Goal: Task Accomplishment & Management: Complete application form

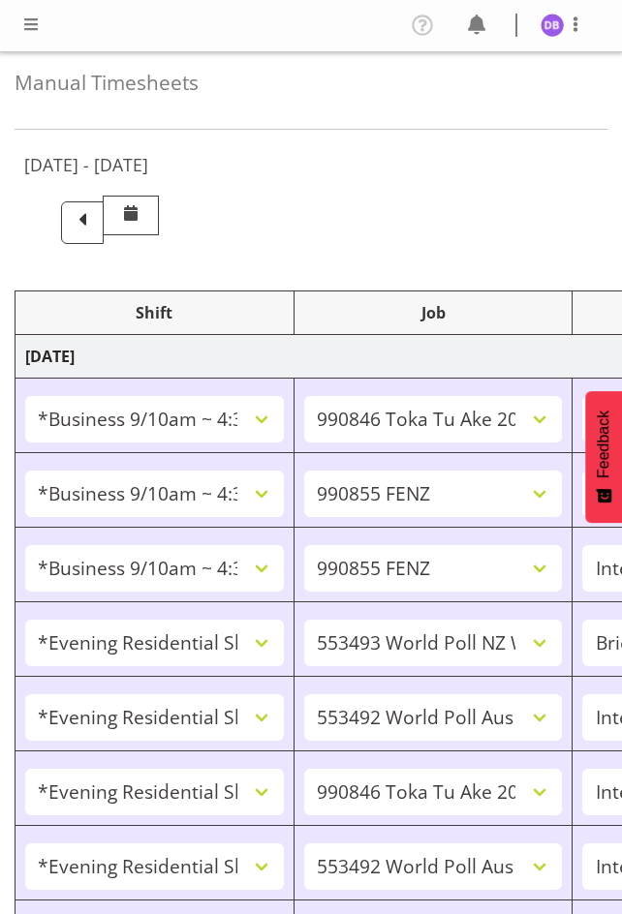
select select "26078"
select select "9426"
select select "47"
select select "26078"
select select "9636"
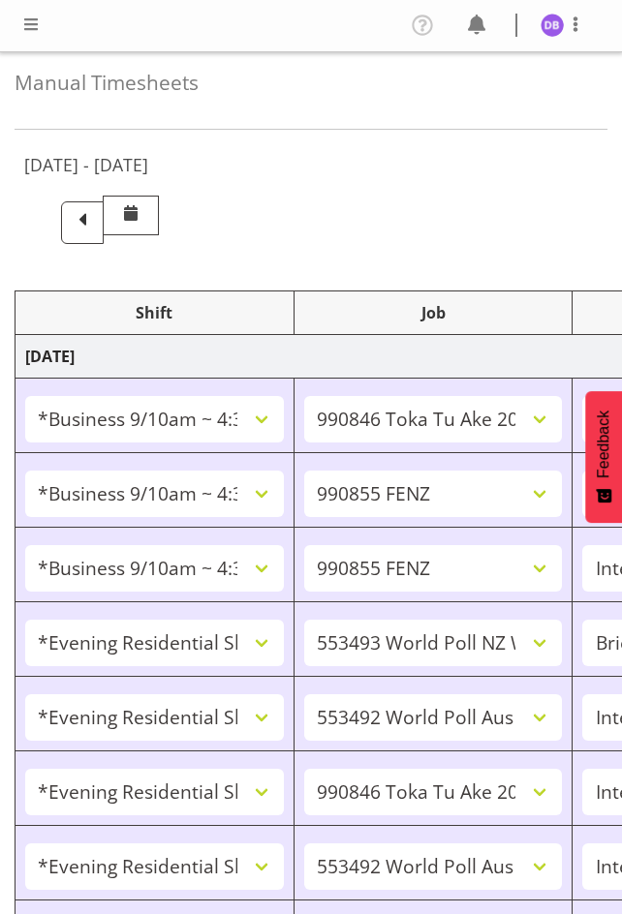
select select "47"
select select "26078"
select select "9636"
select select "47"
select select "48116"
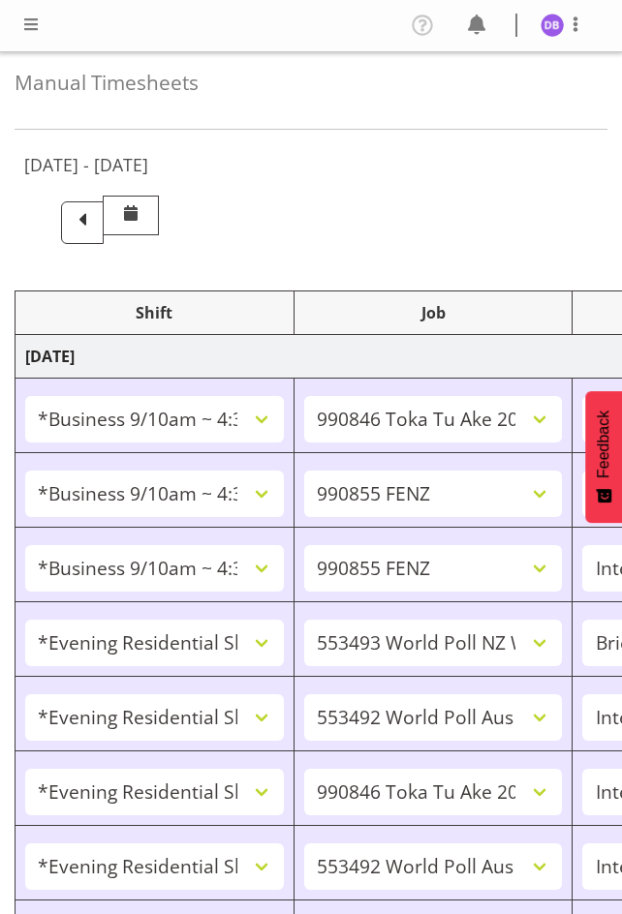
select select "10527"
select select "48116"
select select "10499"
select select "47"
select select "48116"
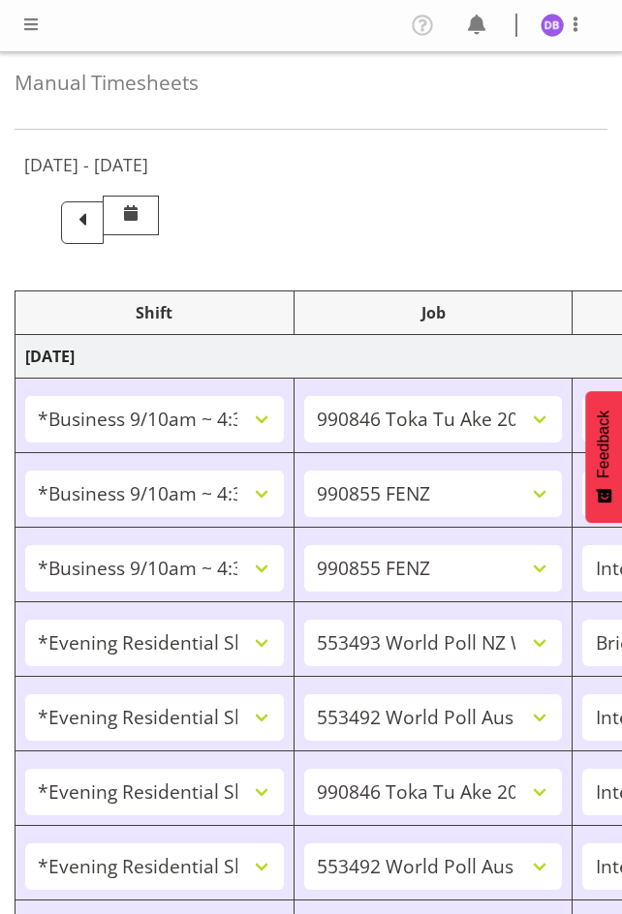
select select "9426"
select select "47"
select select "48116"
select select "10499"
select select "47"
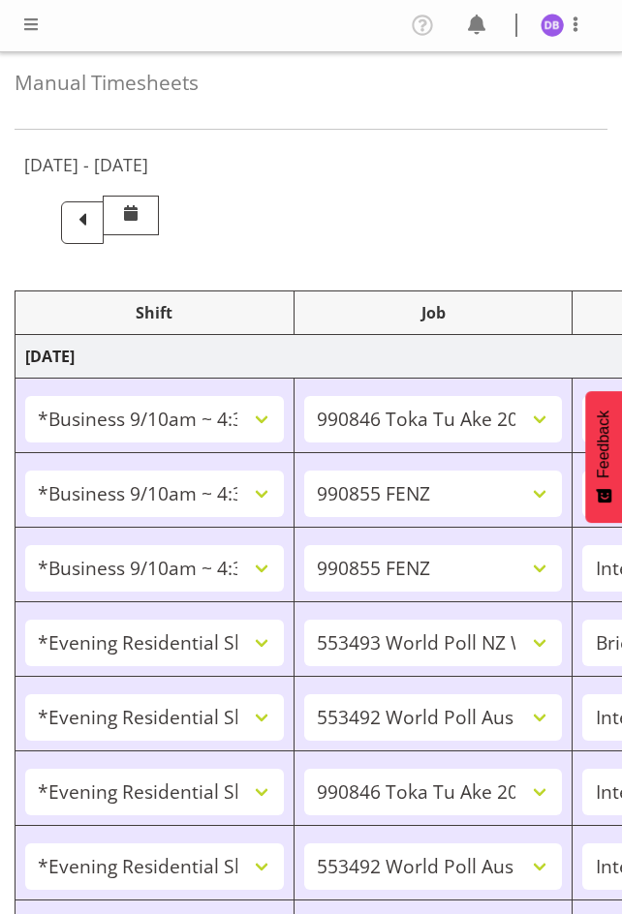
select select "48116"
select select "10499"
select select "47"
select select "26078"
select select "9636"
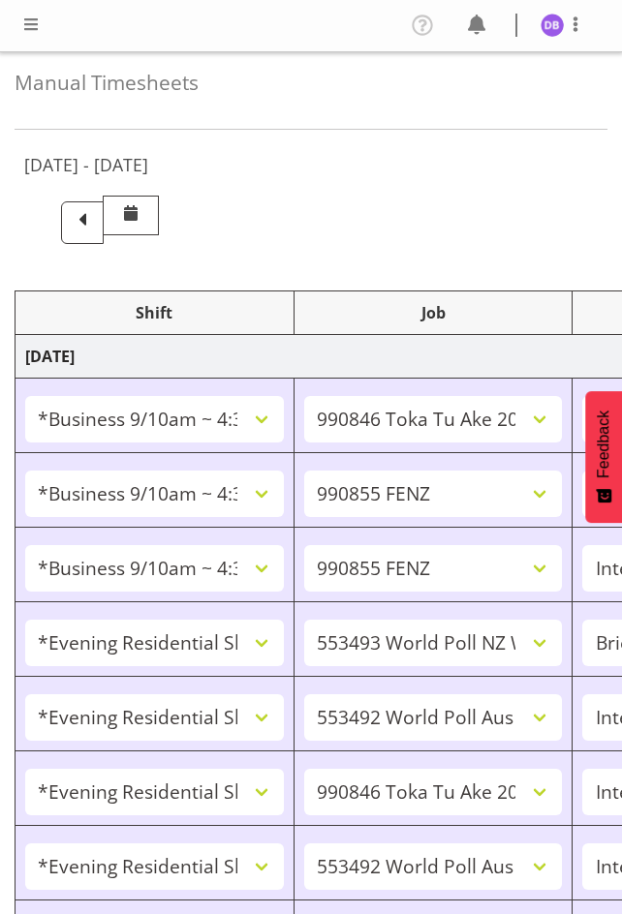
select select "47"
select select "48116"
select select "9636"
select select "47"
select select "48116"
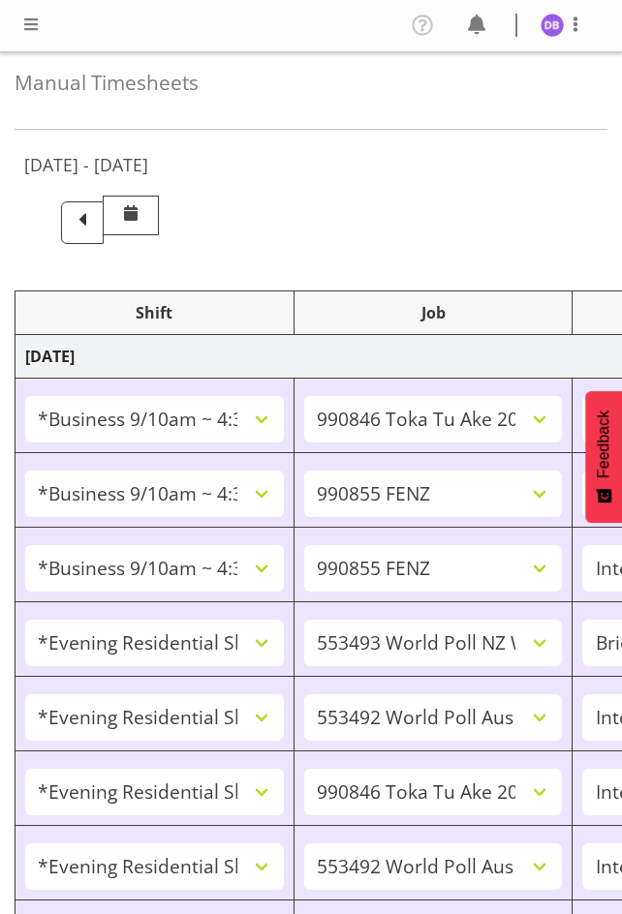
select select "10242"
select select "47"
select select "48116"
select select "9636"
select select "47"
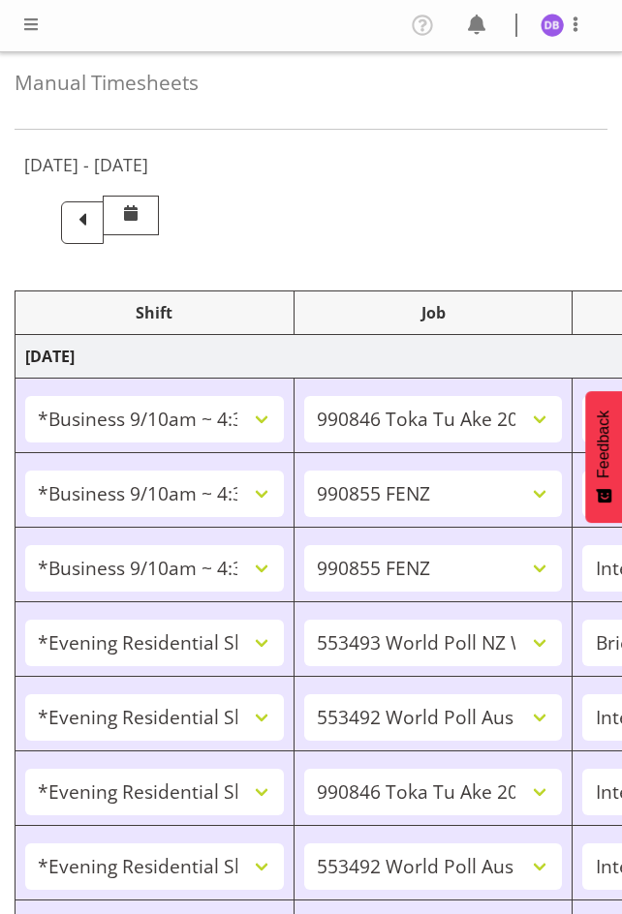
select select "56692"
select select "10499"
select select "47"
select select "56692"
select select "10499"
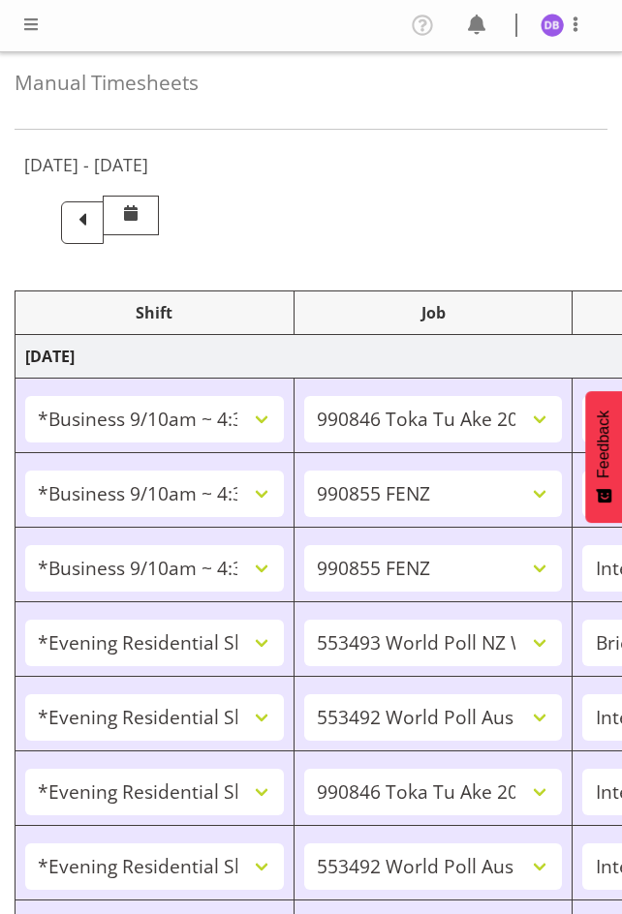
select select "47"
select select "26078"
select select "9636"
select select "47"
select select "48116"
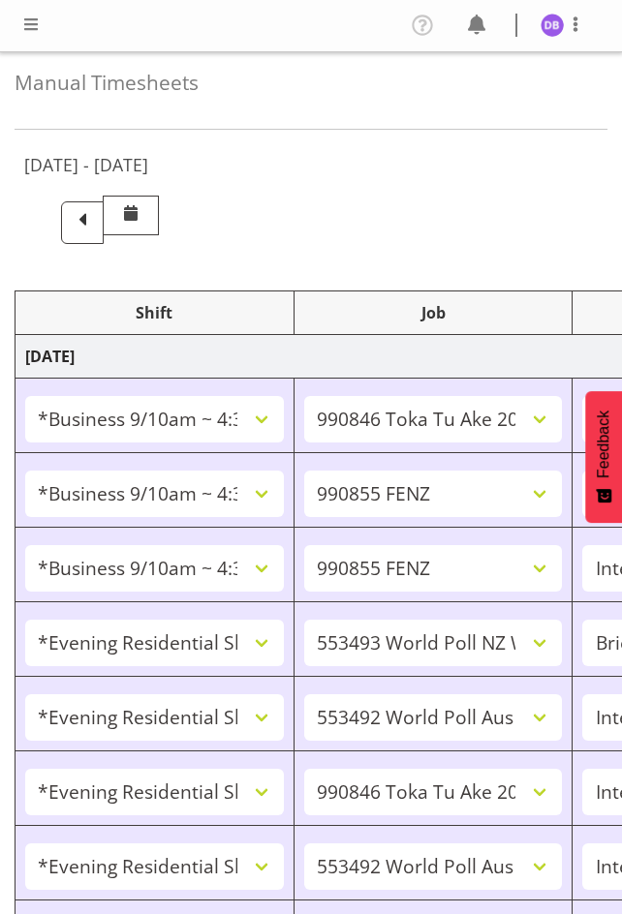
select select "9636"
select select "47"
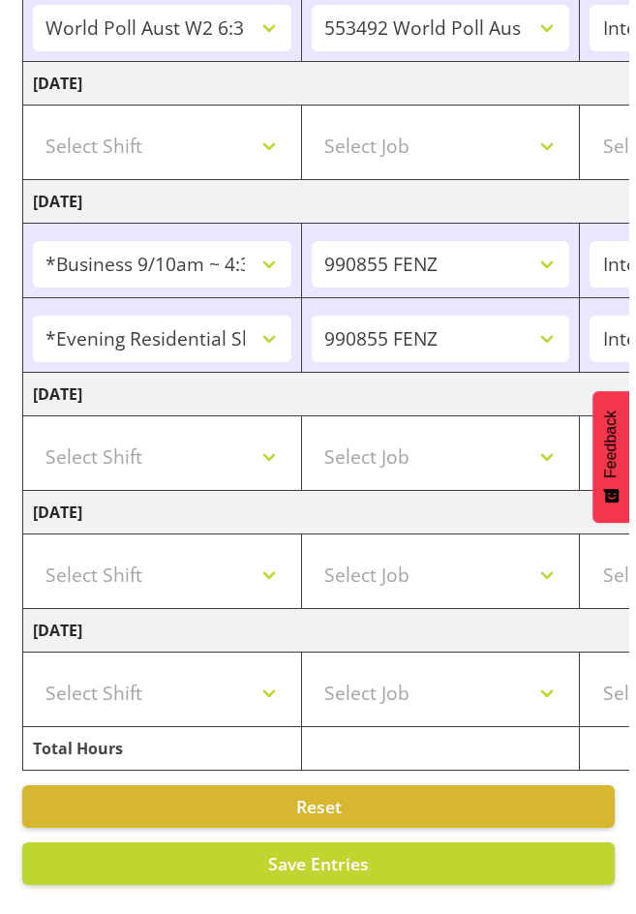
scroll to position [0, 749]
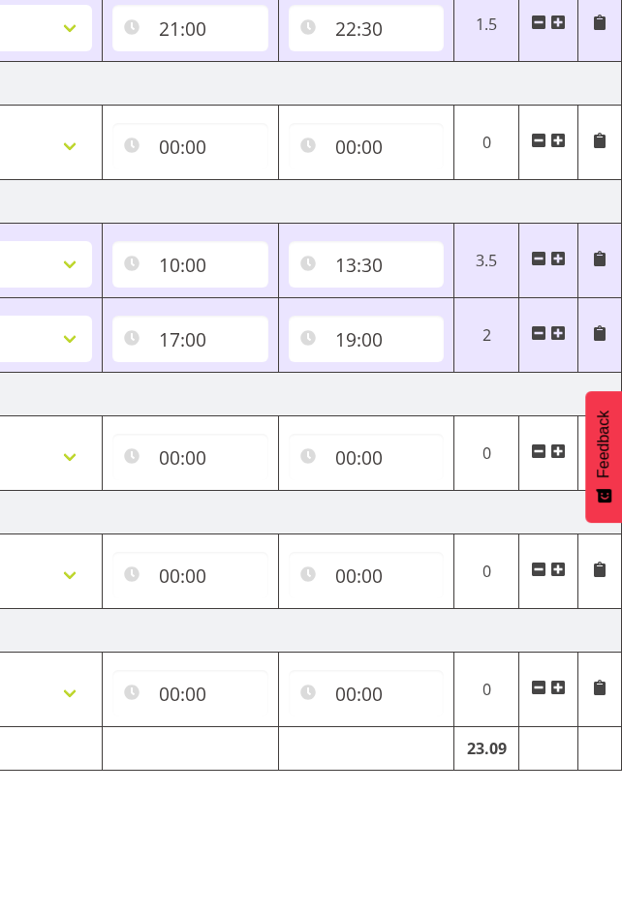
click at [562, 325] on span at bounding box center [557, 332] width 15 height 15
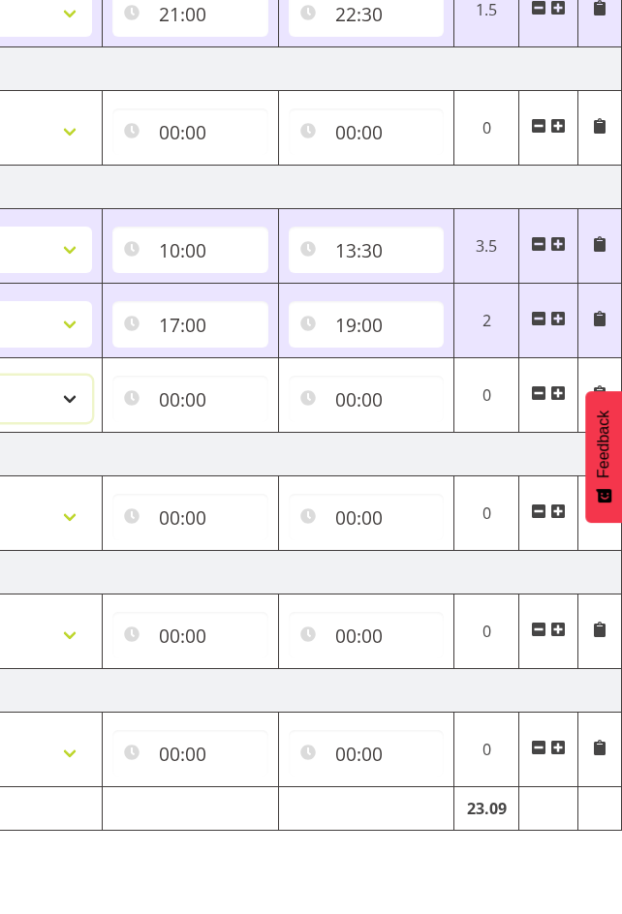
select select "47"
click at [165, 405] on input "00:00" at bounding box center [190, 399] width 156 height 46
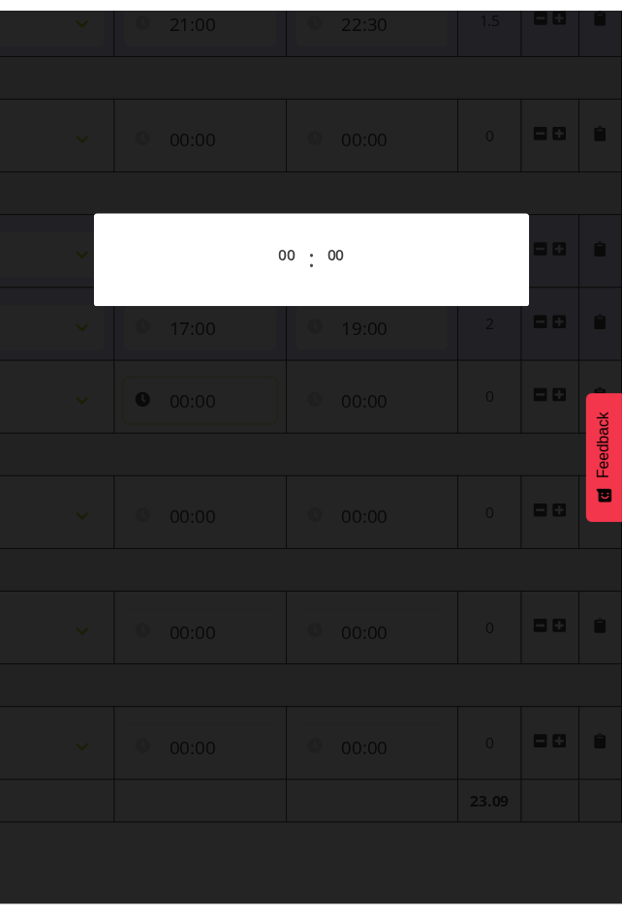
scroll to position [0, 734]
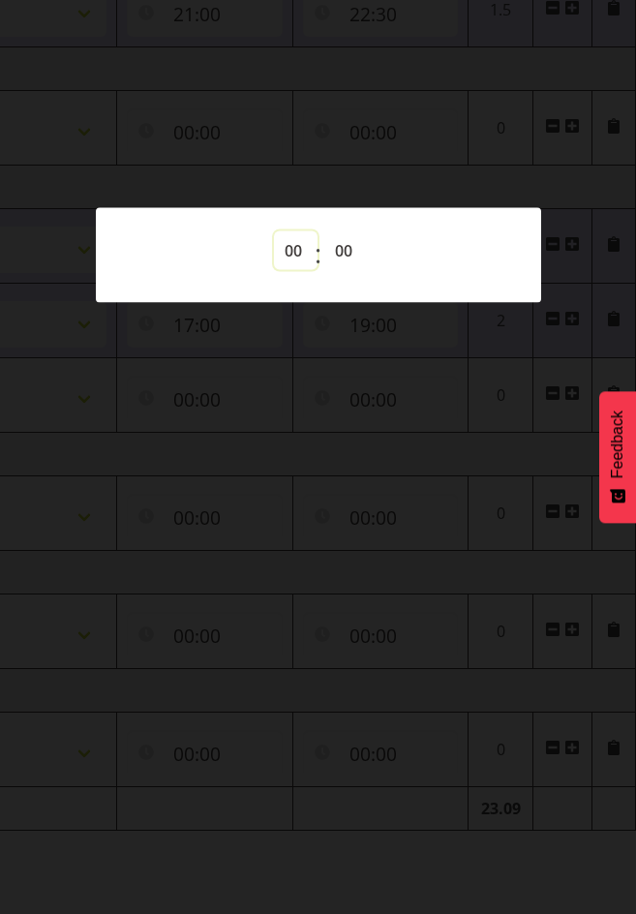
click at [282, 252] on select "00 01 02 03 04 05 06 07 08 09 10 11 12 13 14 15 16 17 18 19 20 21 22 23" at bounding box center [296, 251] width 44 height 39
select select "19"
click at [274, 232] on select "00 01 02 03 04 05 06 07 08 09 10 11 12 13 14 15 16 17 18 19 20 21 22 23" at bounding box center [296, 251] width 44 height 39
type input "19:00"
click at [412, 149] on div at bounding box center [318, 457] width 636 height 914
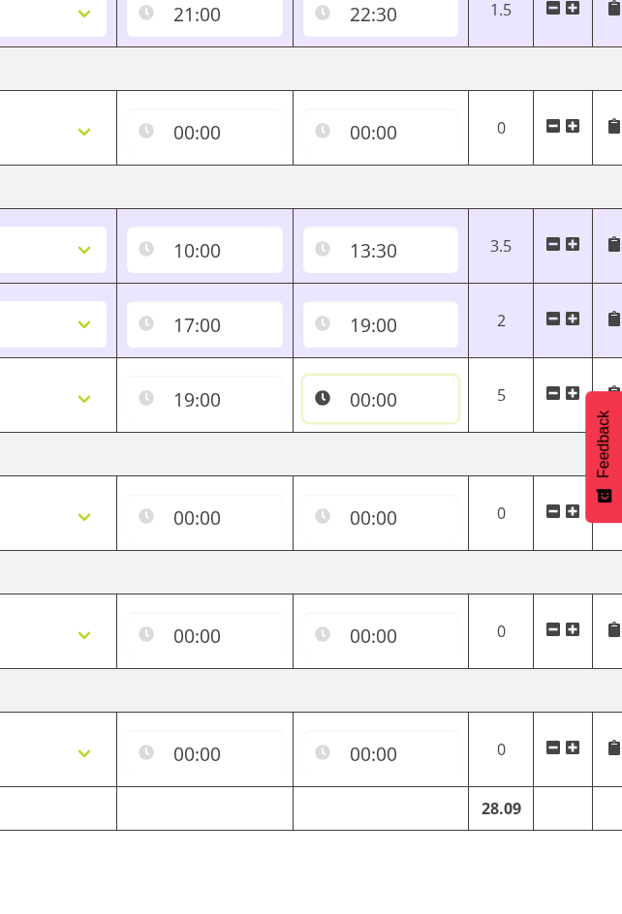
click at [357, 388] on input "00:00" at bounding box center [381, 399] width 156 height 46
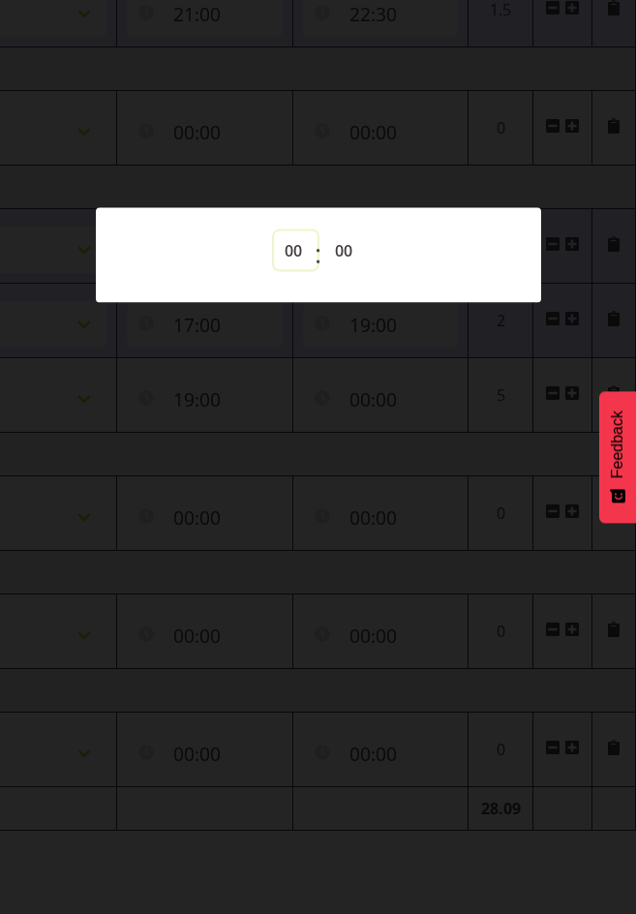
click at [281, 241] on select "00 01 02 03 04 05 06 07 08 09 10 11 12 13 14 15 16 17 18 19 20 21 22 23" at bounding box center [296, 251] width 44 height 39
select select "20"
click at [343, 253] on select "00 01 02 03 04 05 06 07 08 09 10 11 12 13 14 15 16 17 18 19 20 21 22 23 24 25 2…" at bounding box center [346, 251] width 44 height 39
type input "20:00"
select select "30"
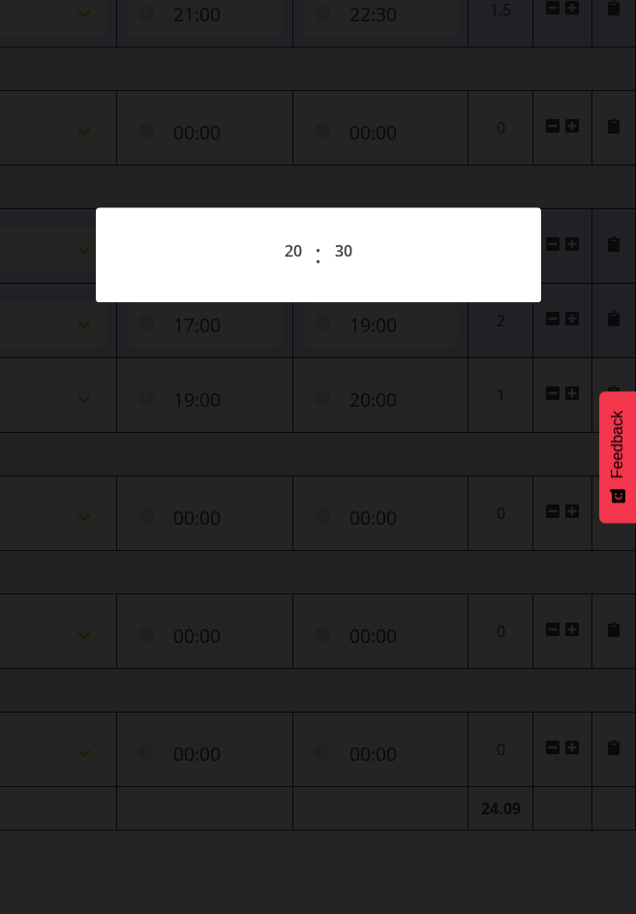
click at [503, 118] on div at bounding box center [318, 457] width 636 height 914
type input "20:30"
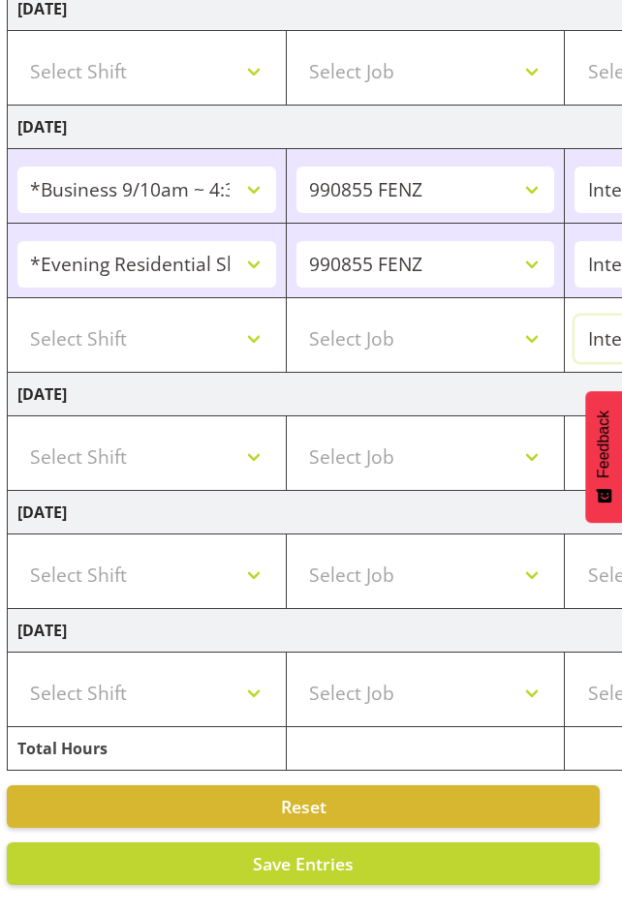
scroll to position [0, 0]
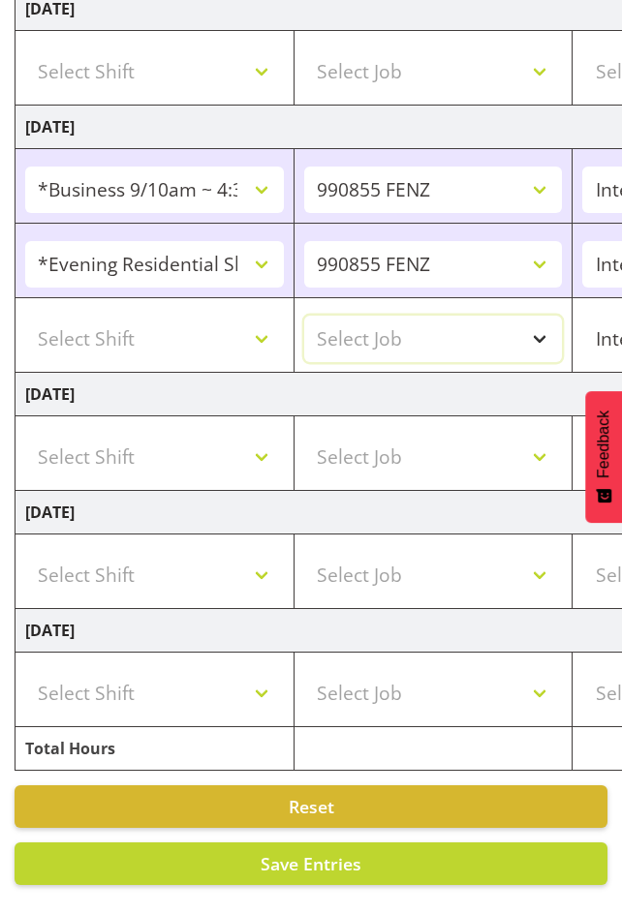
click at [541, 321] on select "Select Job 550060 IF Admin 553492 World Poll Aus Wave 2 Main 2025 553493 World …" at bounding box center [433, 339] width 259 height 46
click at [541, 325] on select "Select Job 550060 IF Admin 553492 World Poll Aus Wave 2 Main 2025 553493 World …" at bounding box center [433, 339] width 259 height 46
select select "10499"
click at [304, 316] on select "Select Job 550060 IF Admin 553492 World Poll Aus Wave 2 Main 2025 553493 World …" at bounding box center [433, 339] width 259 height 46
click at [264, 319] on select "Select Shift !!Weekend Residential (Roster IT Shift Label) *Business 9/10am ~ 4…" at bounding box center [154, 339] width 259 height 46
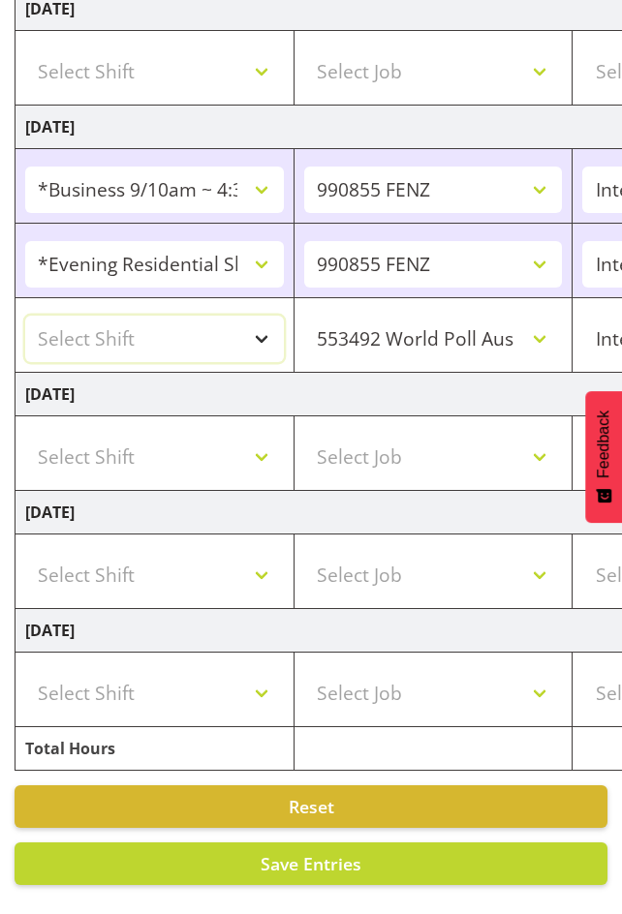
select select "56692"
click at [25, 316] on select "Select Shift !!Weekend Residential (Roster IT Shift Label) *Business 9/10am ~ 4…" at bounding box center [154, 339] width 259 height 46
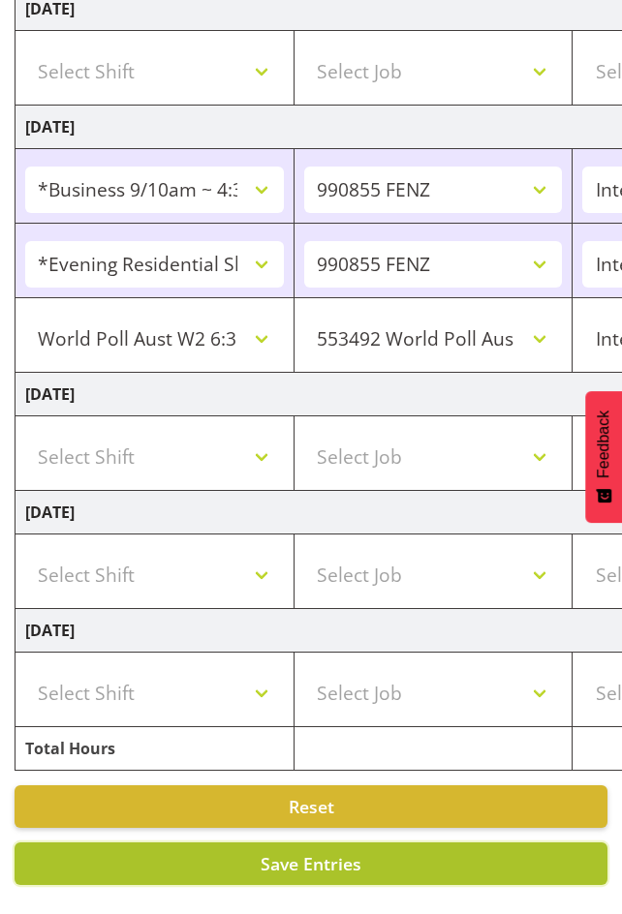
click at [347, 854] on span "Save Entries" at bounding box center [311, 863] width 101 height 23
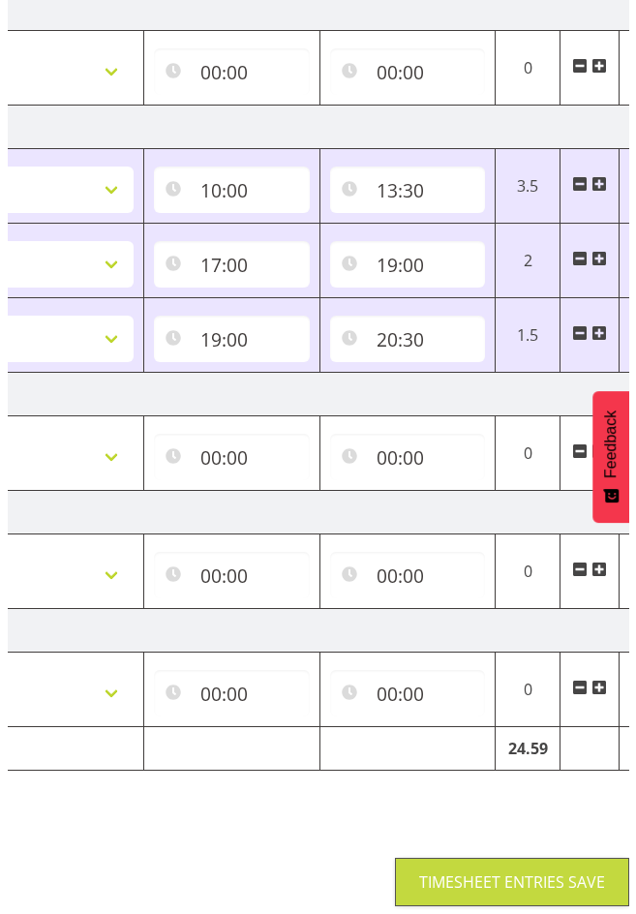
scroll to position [0, 749]
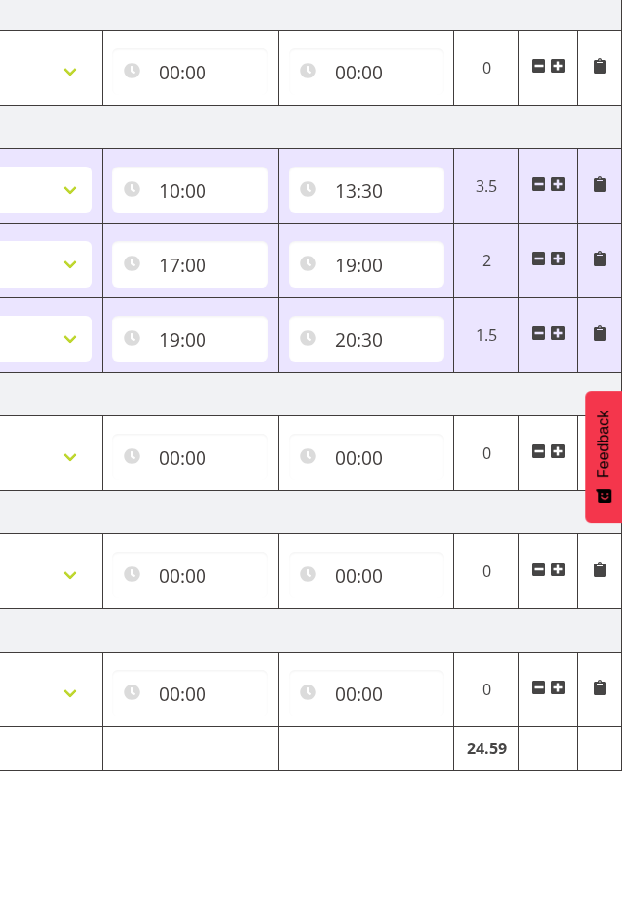
click at [556, 325] on span at bounding box center [557, 332] width 15 height 15
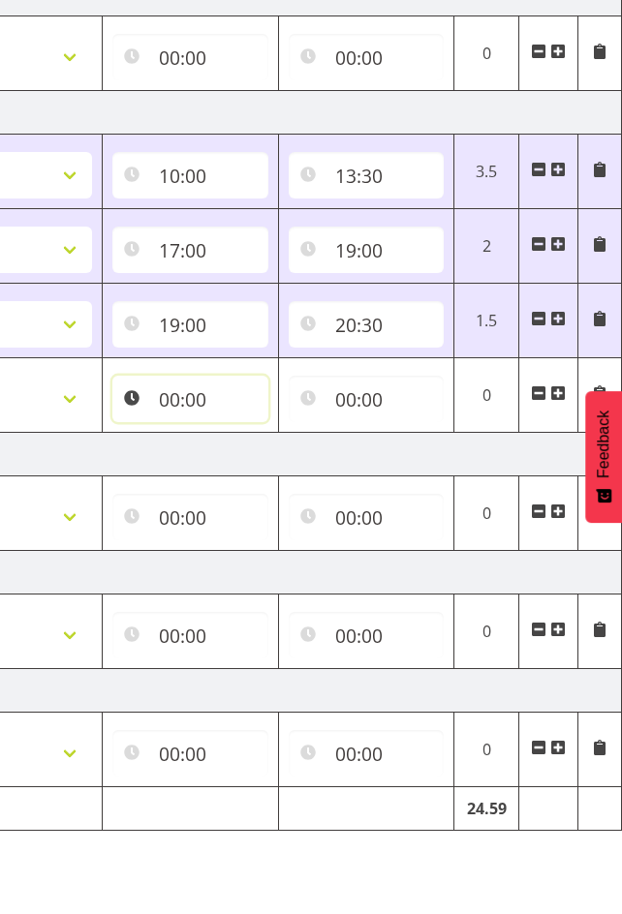
click at [176, 399] on input "00:00" at bounding box center [190, 399] width 156 height 46
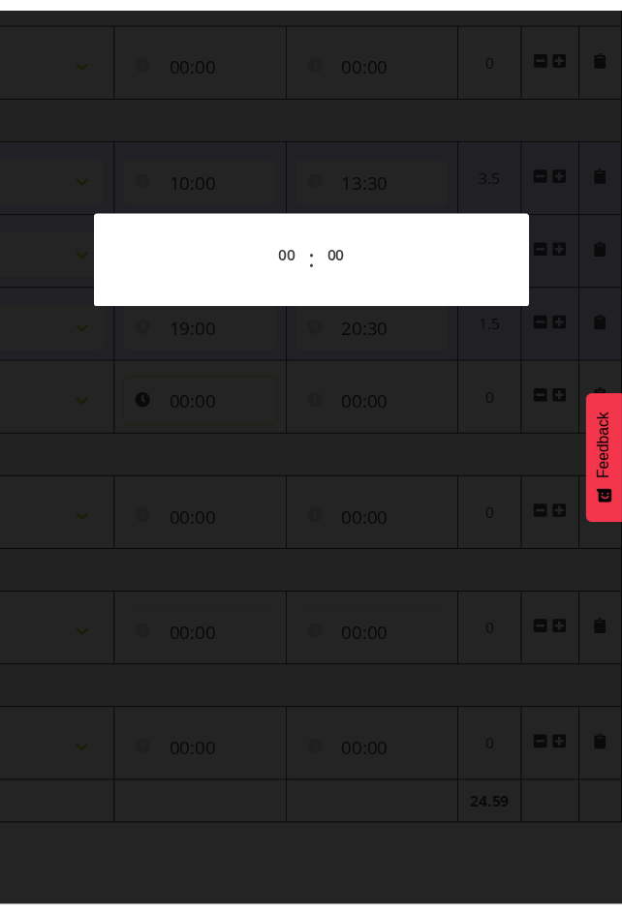
scroll to position [0, 734]
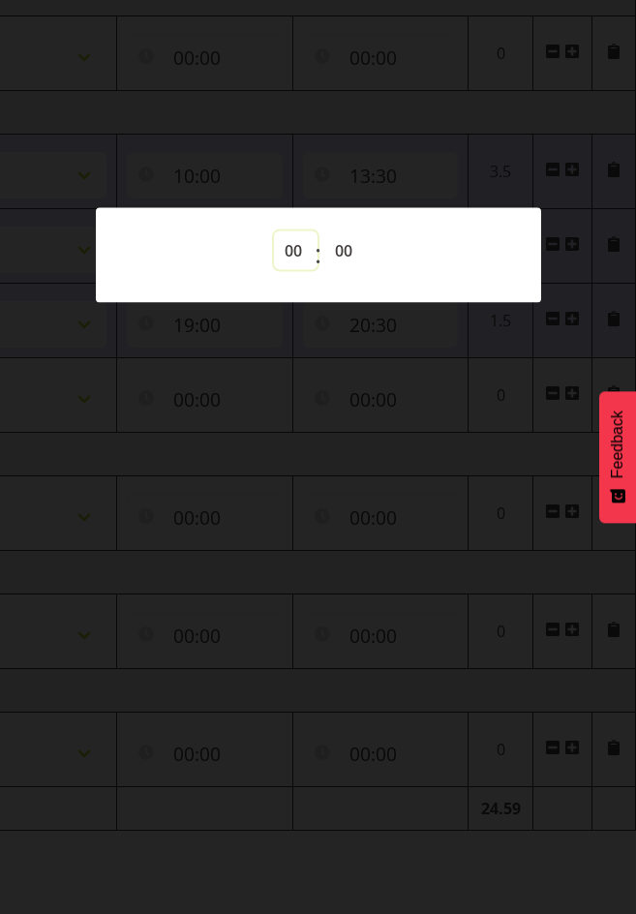
click at [303, 247] on select "00 01 02 03 04 05 06 07 08 09 10 11 12 13 14 15 16 17 18 19 20 21 22 23" at bounding box center [296, 251] width 44 height 39
select select "21"
type input "21:00"
click at [414, 159] on div at bounding box center [318, 457] width 636 height 914
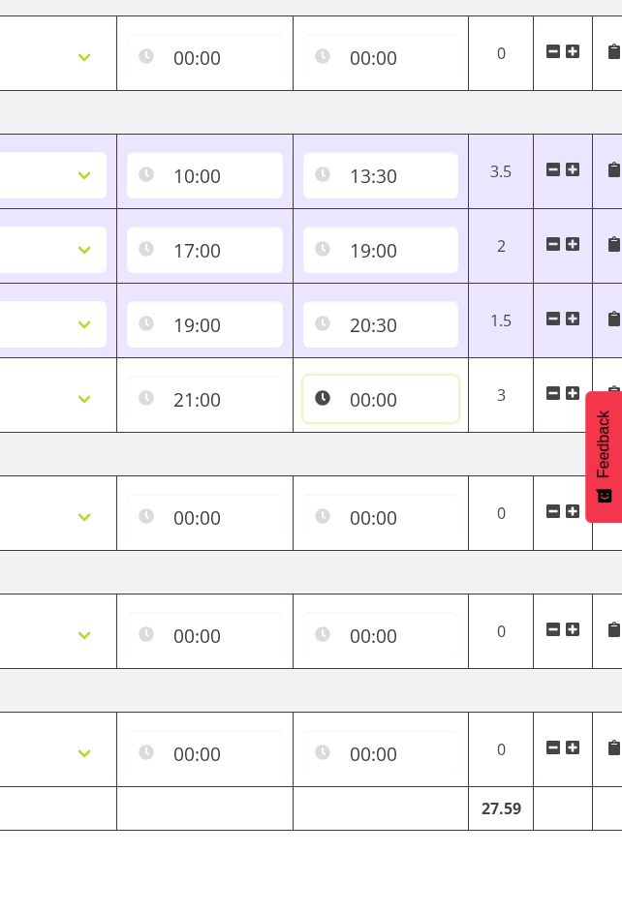
click at [357, 397] on input "00:00" at bounding box center [381, 399] width 156 height 46
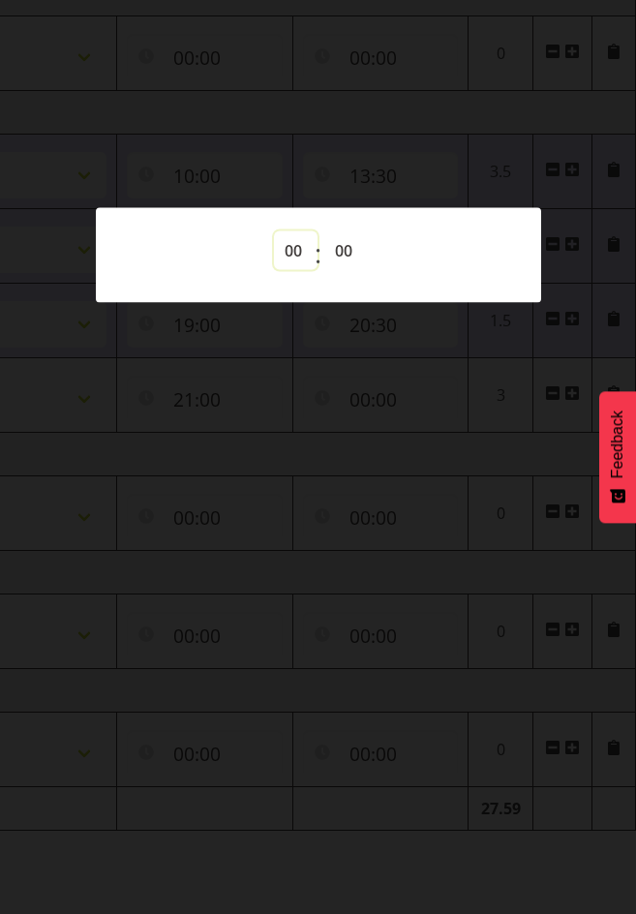
click at [292, 257] on select "00 01 02 03 04 05 06 07 08 09 10 11 12 13 14 15 16 17 18 19 20 21 22 23" at bounding box center [296, 251] width 44 height 39
select select "22"
click at [349, 243] on select "00 01 02 03 04 05 06 07 08 09 10 11 12 13 14 15 16 17 18 19 20 21 22 23 24 25 2…" at bounding box center [346, 251] width 44 height 39
type input "22:00"
select select "30"
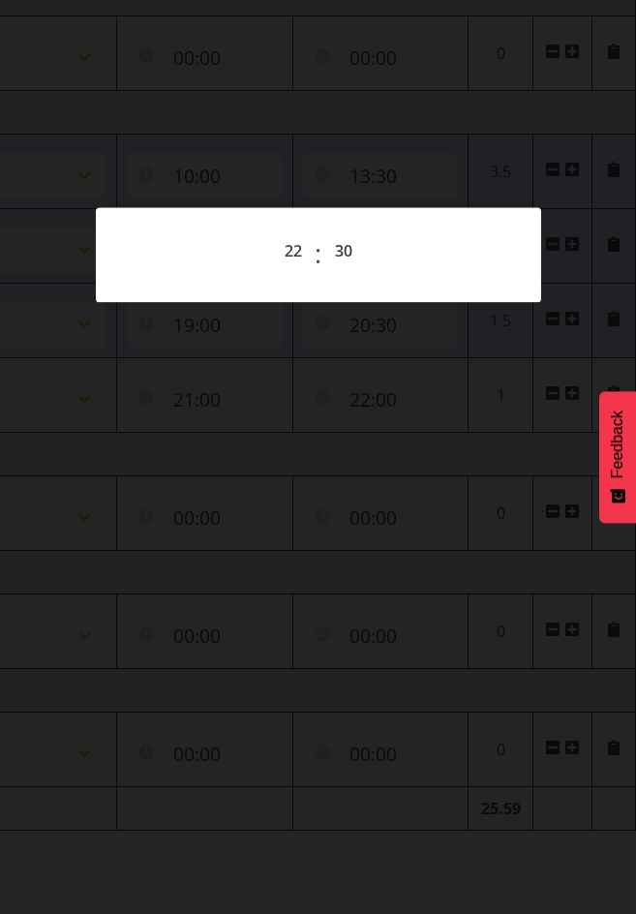
type input "22:30"
click at [621, 166] on div at bounding box center [318, 457] width 636 height 914
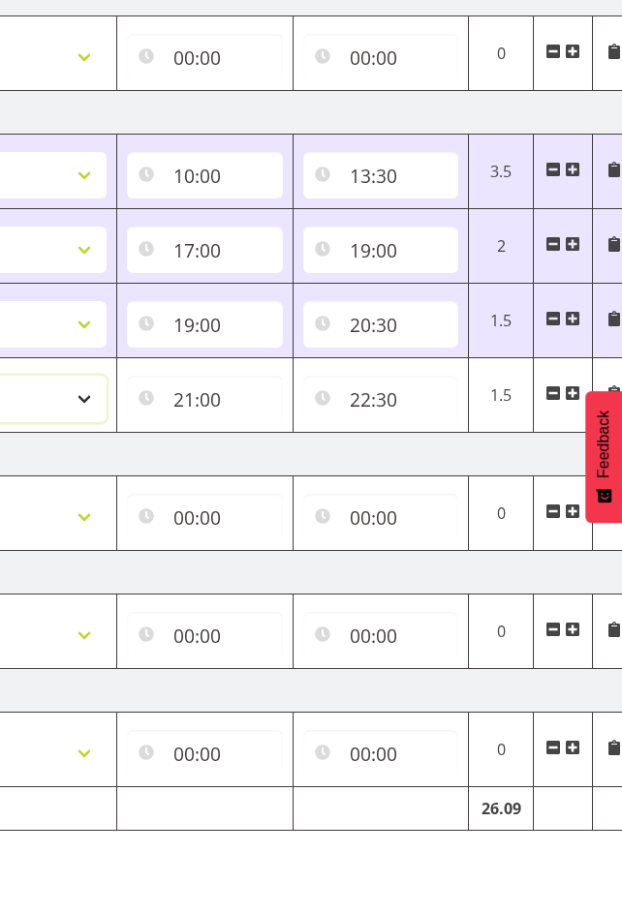
select select "47"
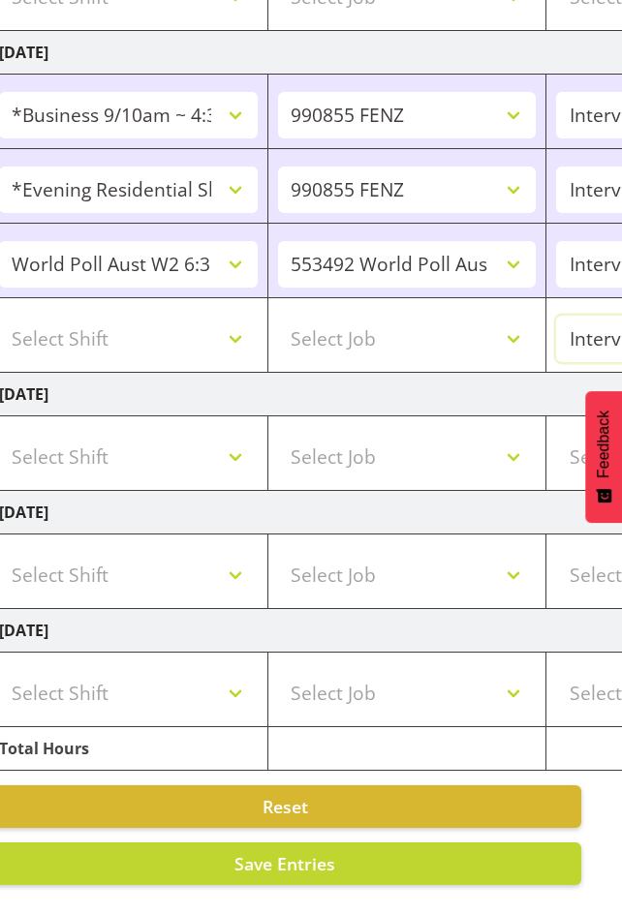
scroll to position [0, 0]
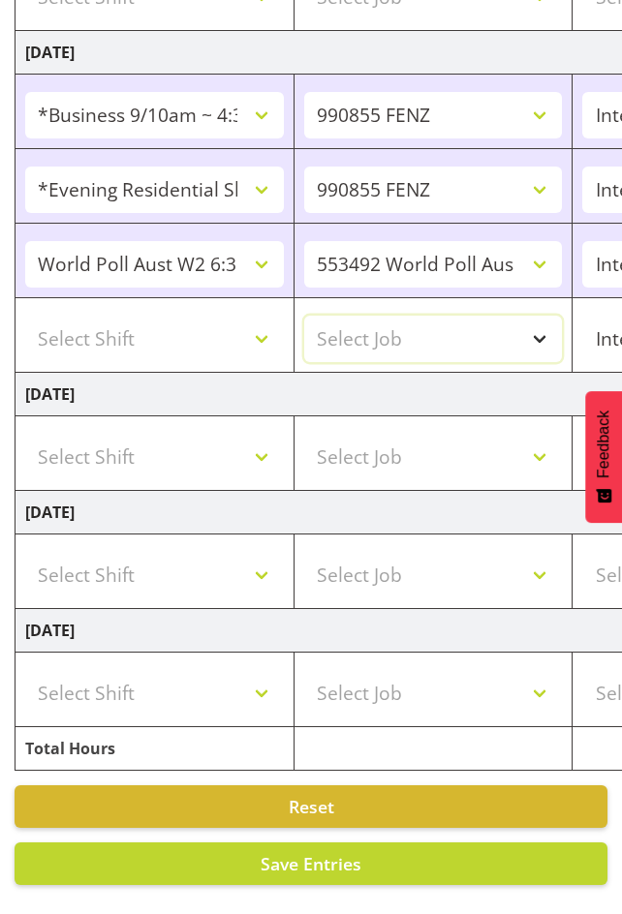
click at [543, 321] on select "Select Job 550060 IF Admin 553492 World Poll Aus Wave 2 Main 2025 553493 World …" at bounding box center [433, 339] width 259 height 46
select select "10499"
click at [304, 316] on select "Select Job 550060 IF Admin 553492 World Poll Aus Wave 2 Main 2025 553493 World …" at bounding box center [433, 339] width 259 height 46
click at [274, 319] on select "Select Shift !!Weekend Residential (Roster IT Shift Label) *Business 9/10am ~ 4…" at bounding box center [154, 339] width 259 height 46
select select "56692"
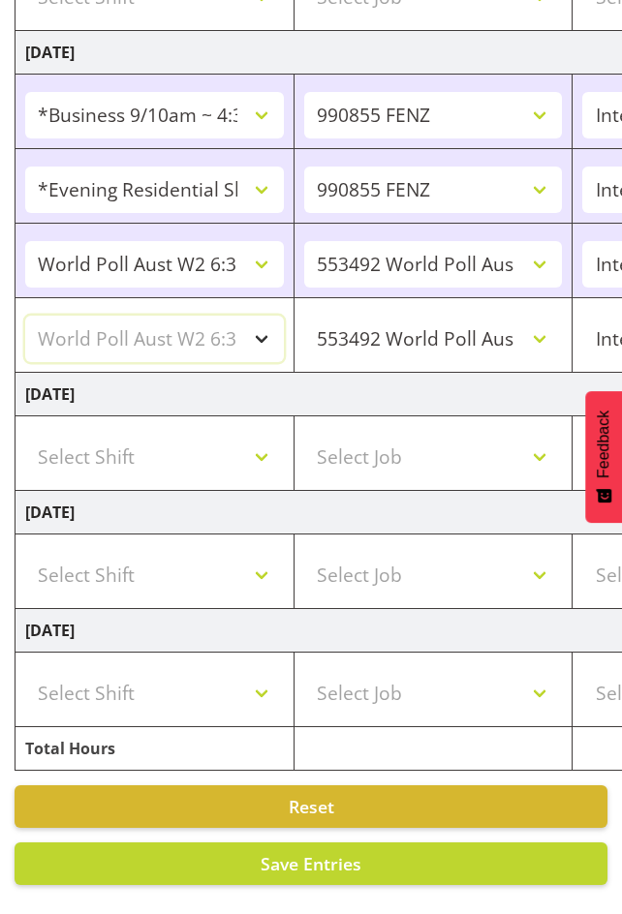
click at [25, 316] on select "Select Shift !!Weekend Residential (Roster IT Shift Label) *Business 9/10am ~ 4…" at bounding box center [154, 339] width 259 height 46
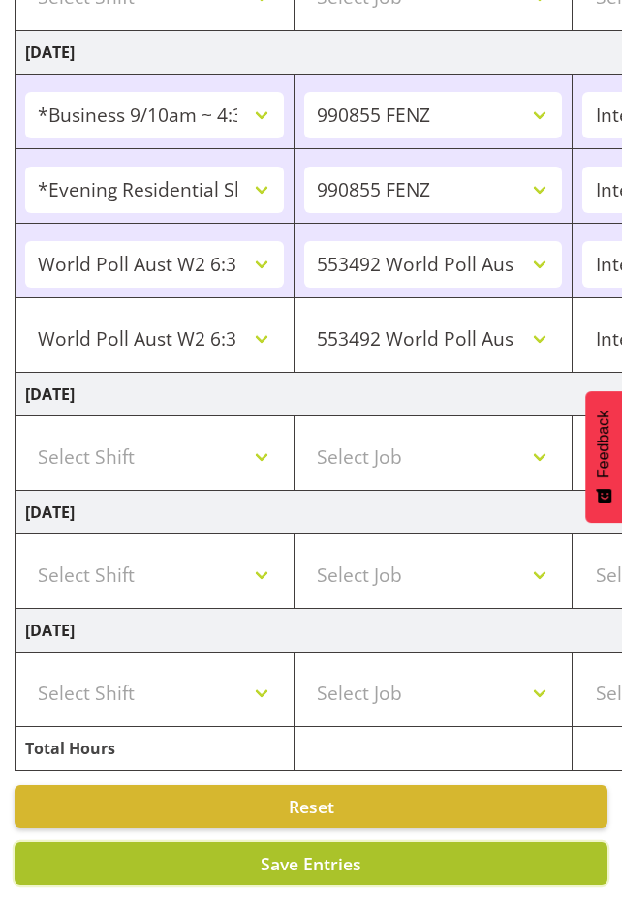
click at [343, 852] on span "Save Entries" at bounding box center [311, 863] width 101 height 23
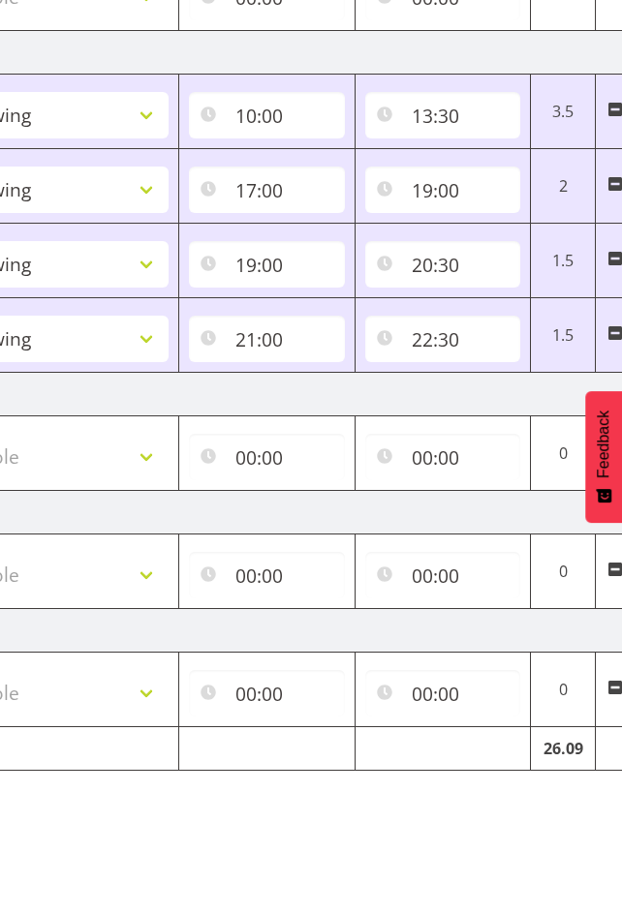
scroll to position [0, 749]
